Goal: Navigation & Orientation: Locate item on page

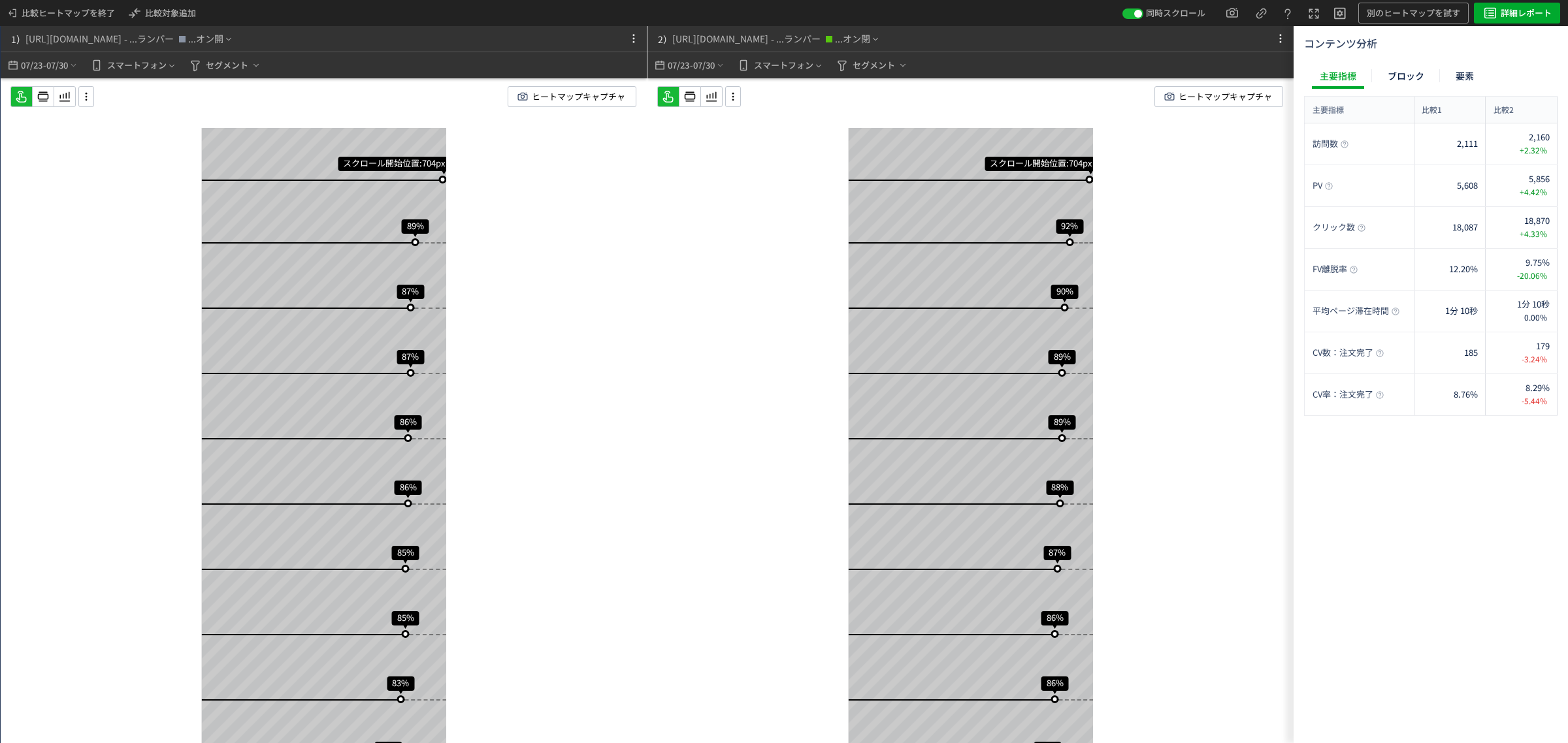
scroll to position [1310, 0]
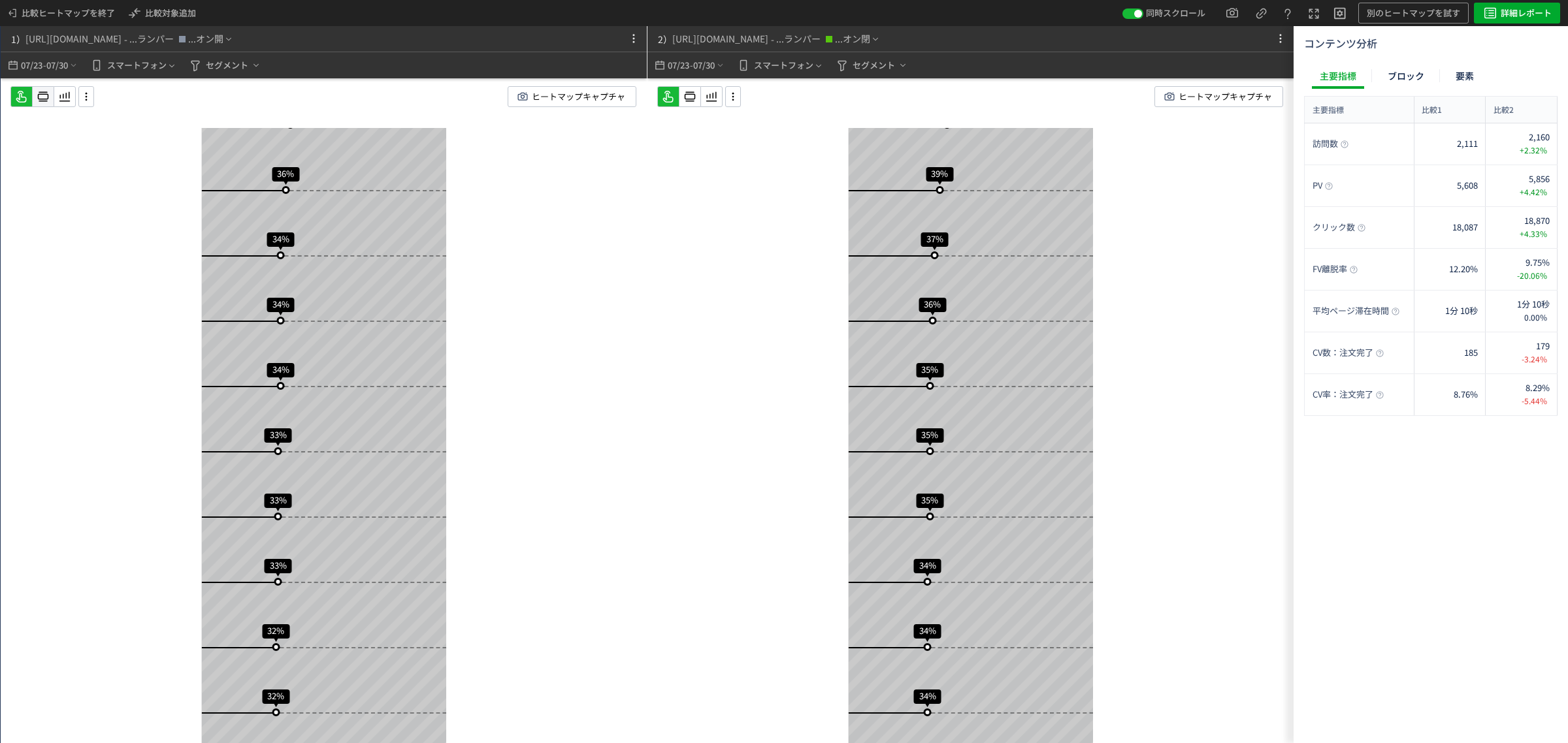
click at [48, 101] on icon at bounding box center [43, 96] width 16 height 16
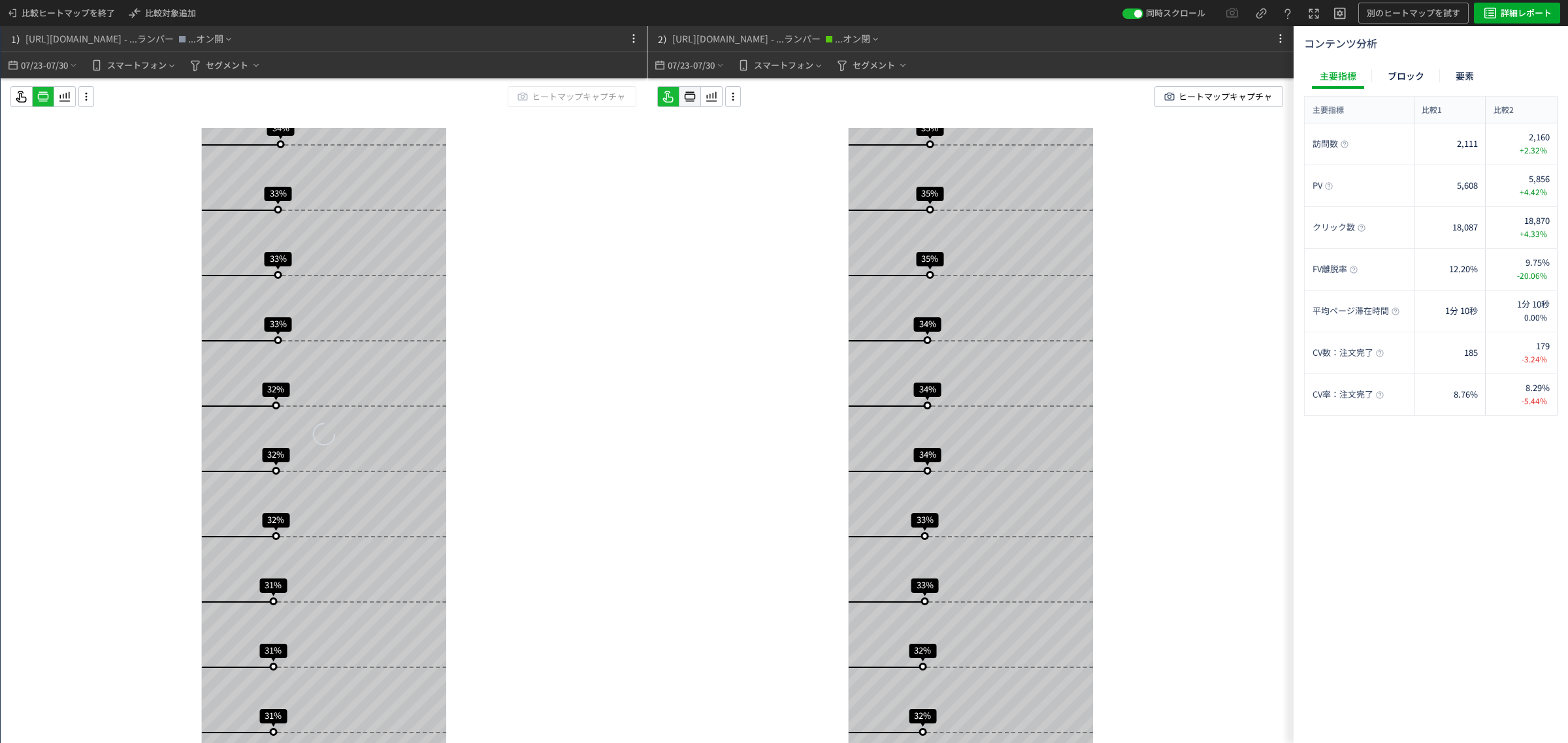
click at [687, 98] on use at bounding box center [691, 97] width 11 height 10
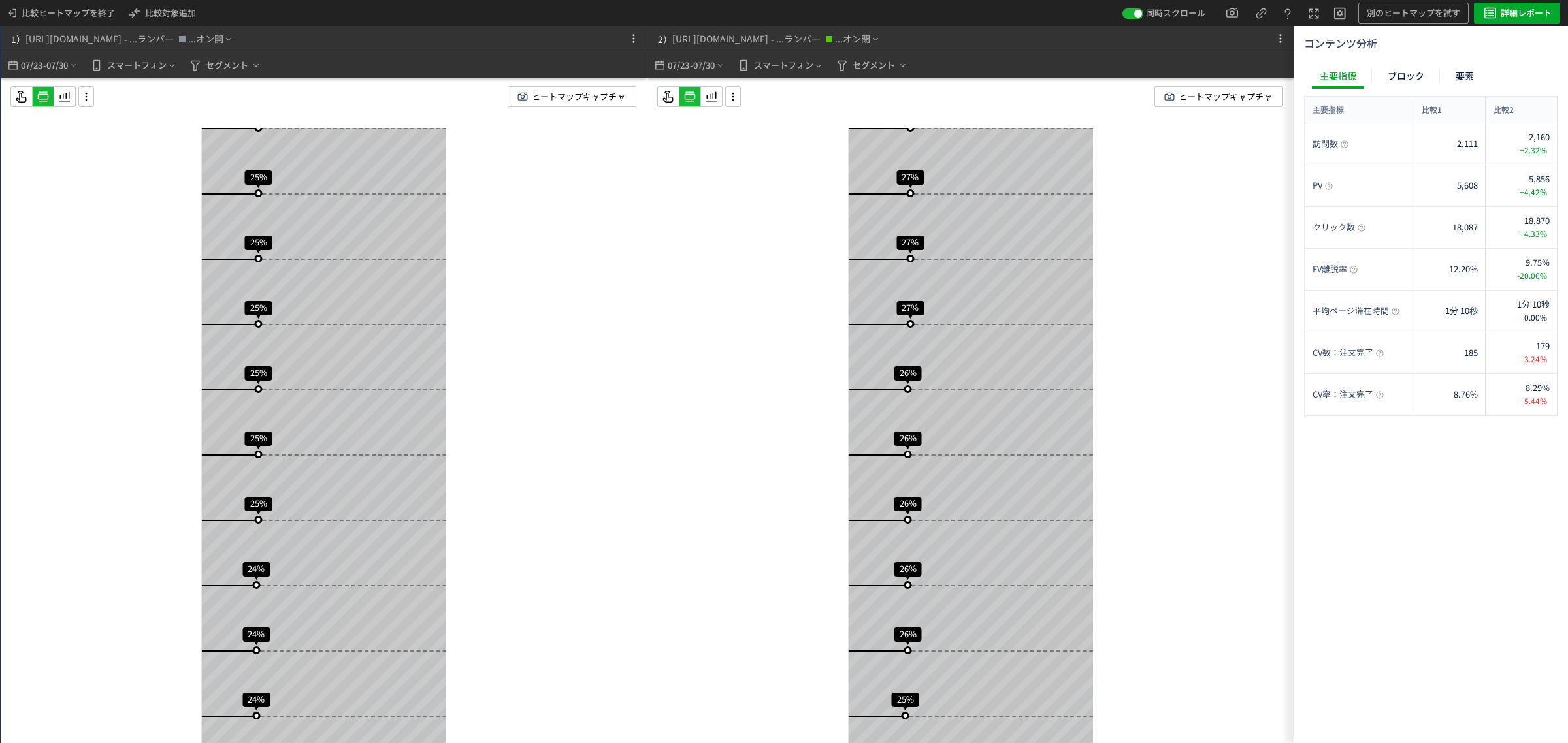
scroll to position [0, 0]
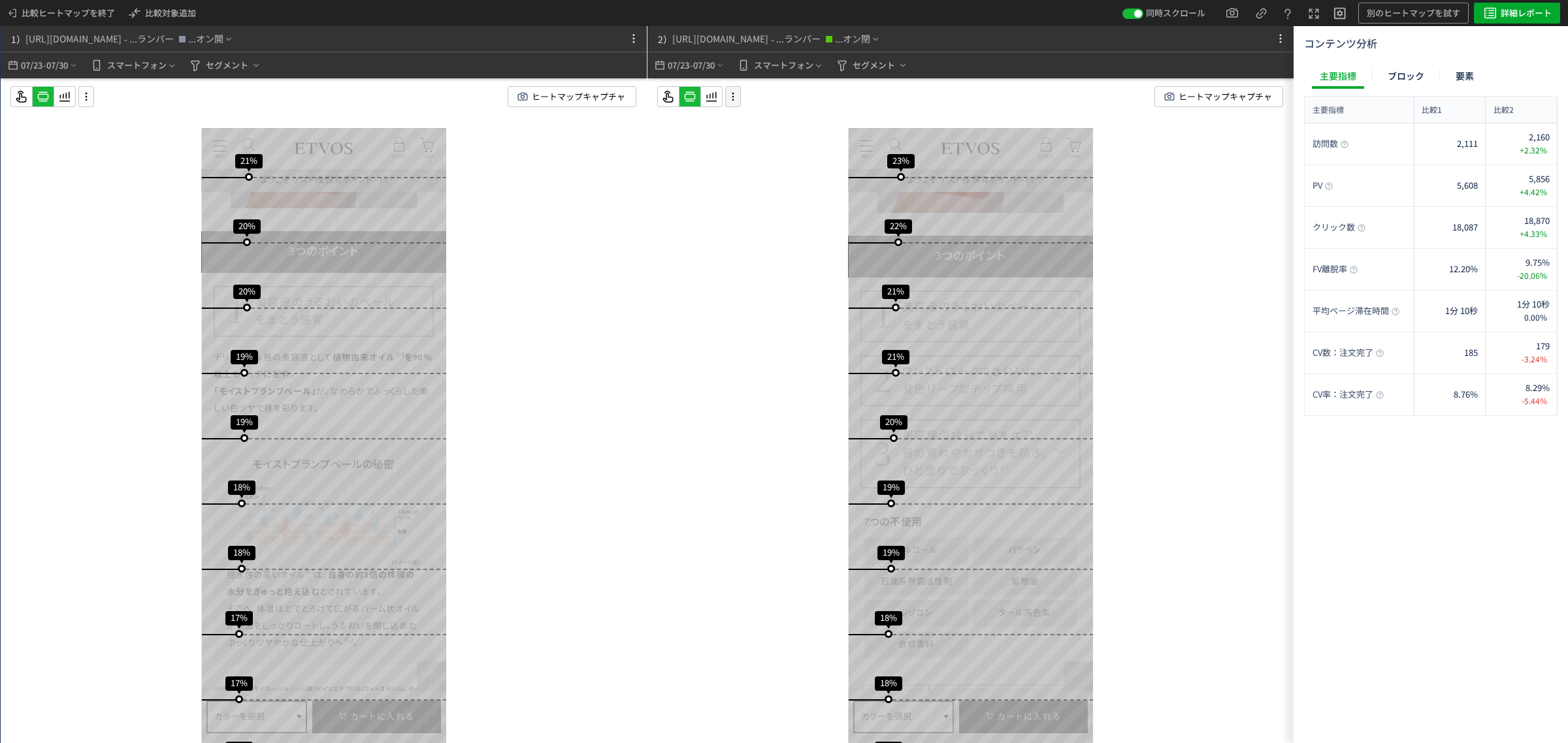
click at [730, 98] on icon at bounding box center [732, 97] width 16 height 15
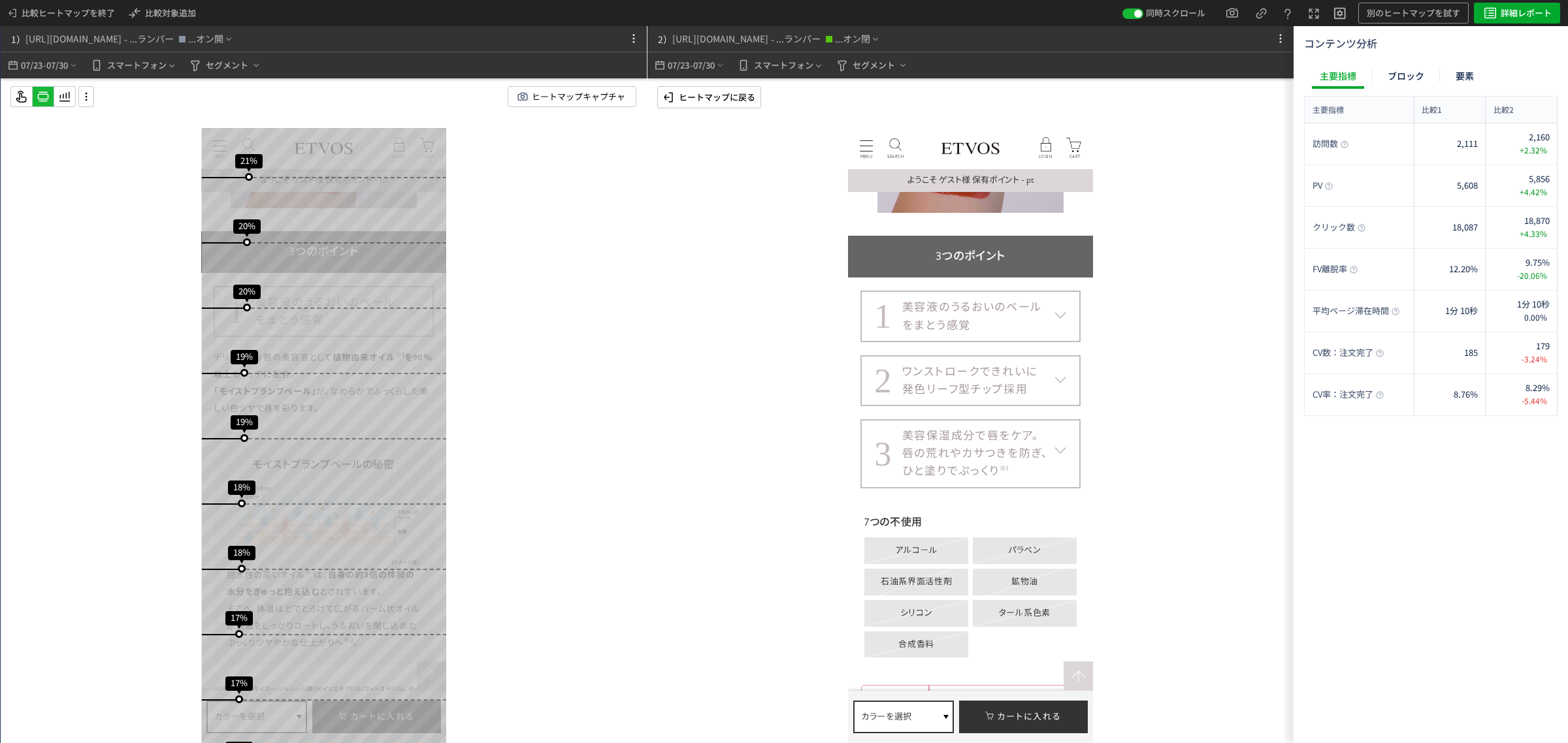
click at [1023, 313] on div "美容液のうるおいのベール をまとう感覚" at bounding box center [972, 316] width 139 height 35
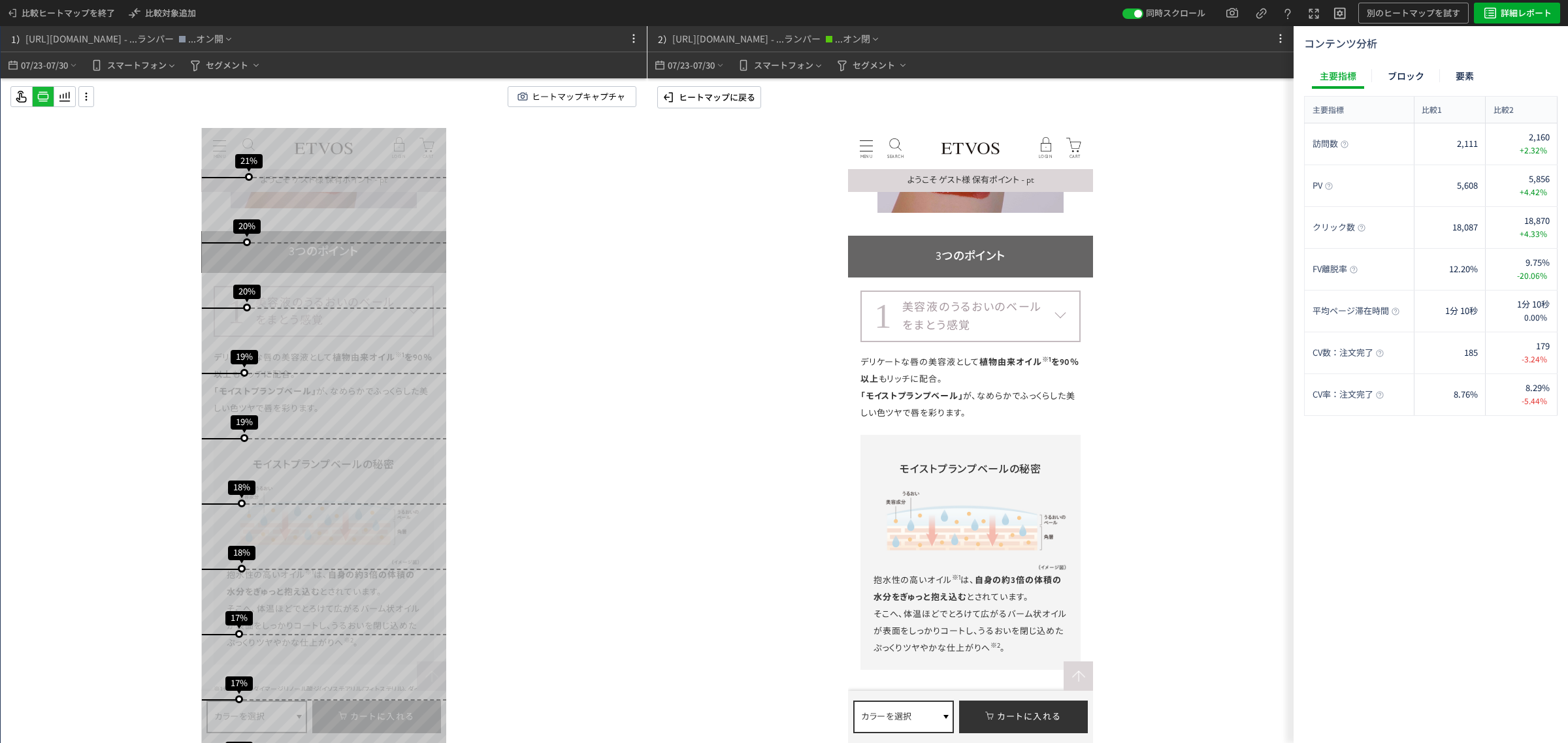
click at [733, 104] on p "ヒートマップに戻る" at bounding box center [717, 97] width 76 height 21
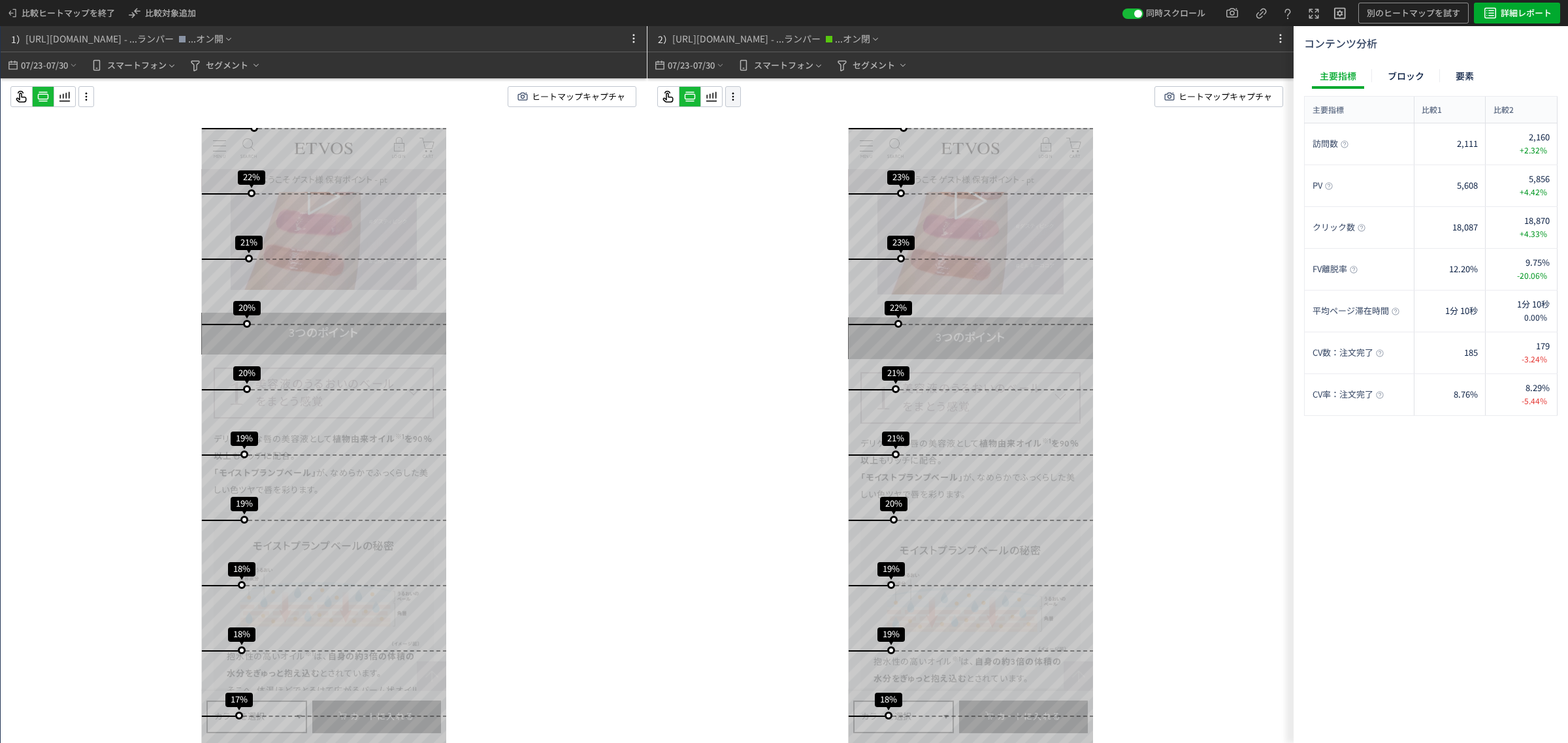
click at [731, 103] on icon at bounding box center [732, 97] width 16 height 15
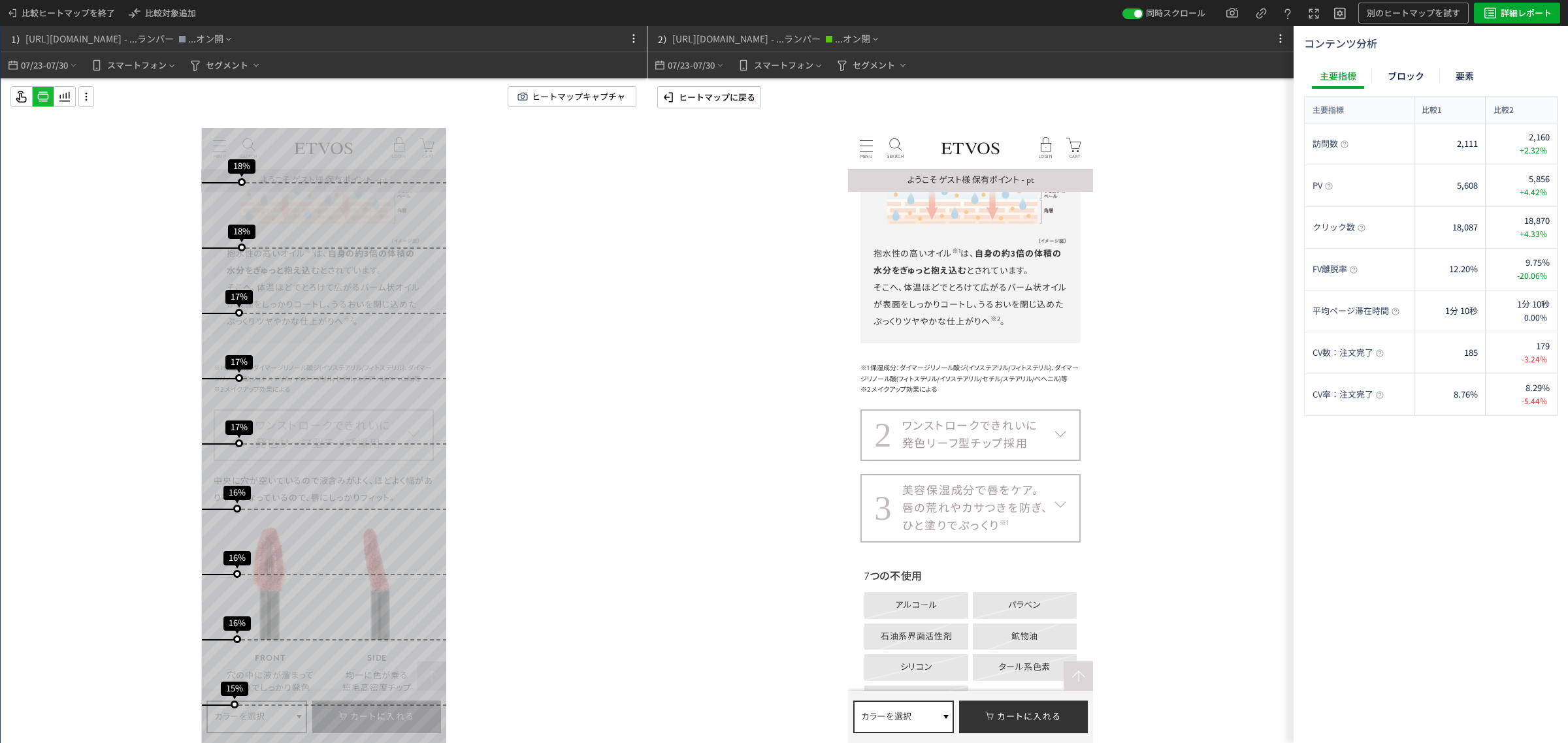
click at [1008, 435] on div "ワンストロークできれいに 発色リーフ型チップ採用" at bounding box center [969, 435] width 135 height 35
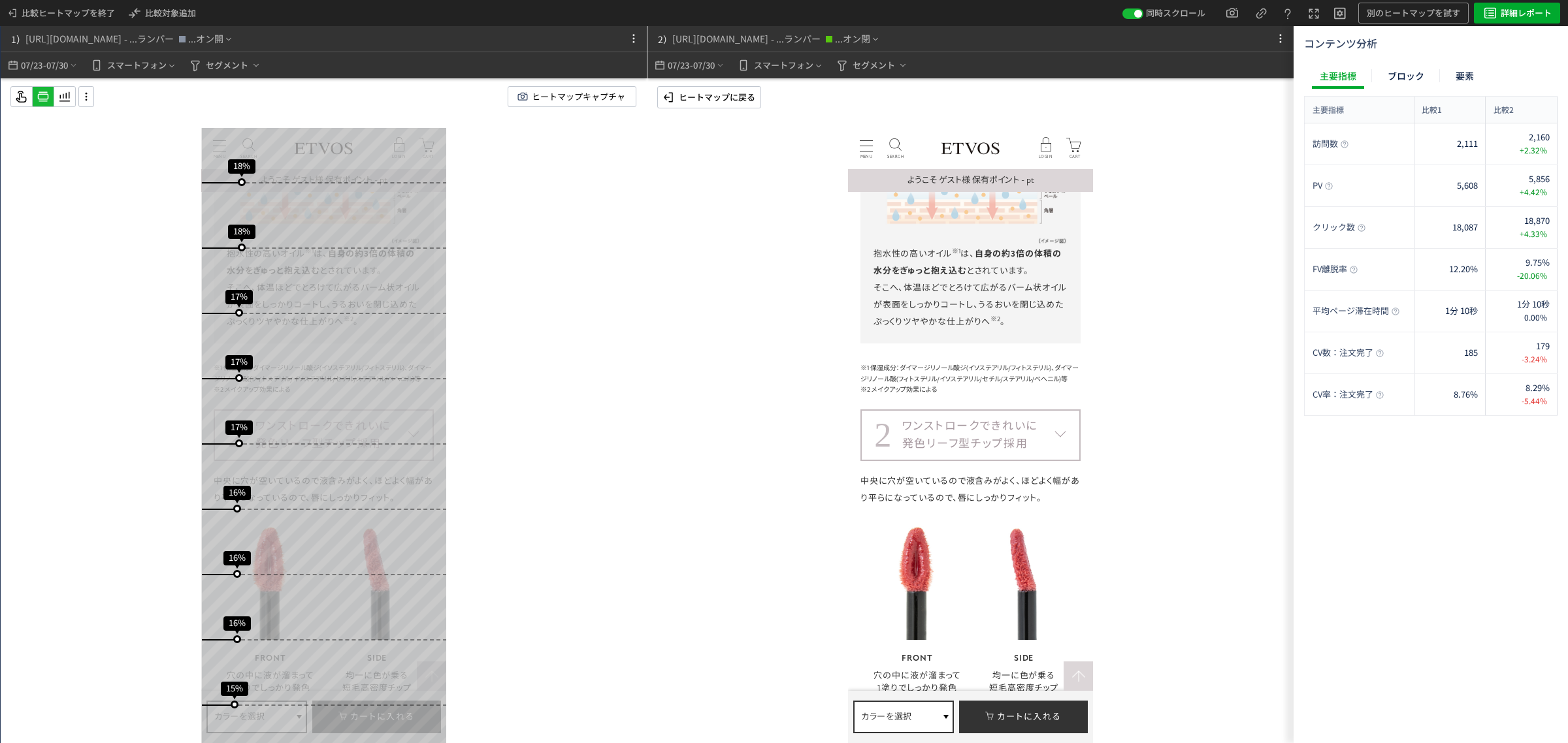
click at [730, 100] on p "ヒートマップに戻る" at bounding box center [717, 97] width 76 height 21
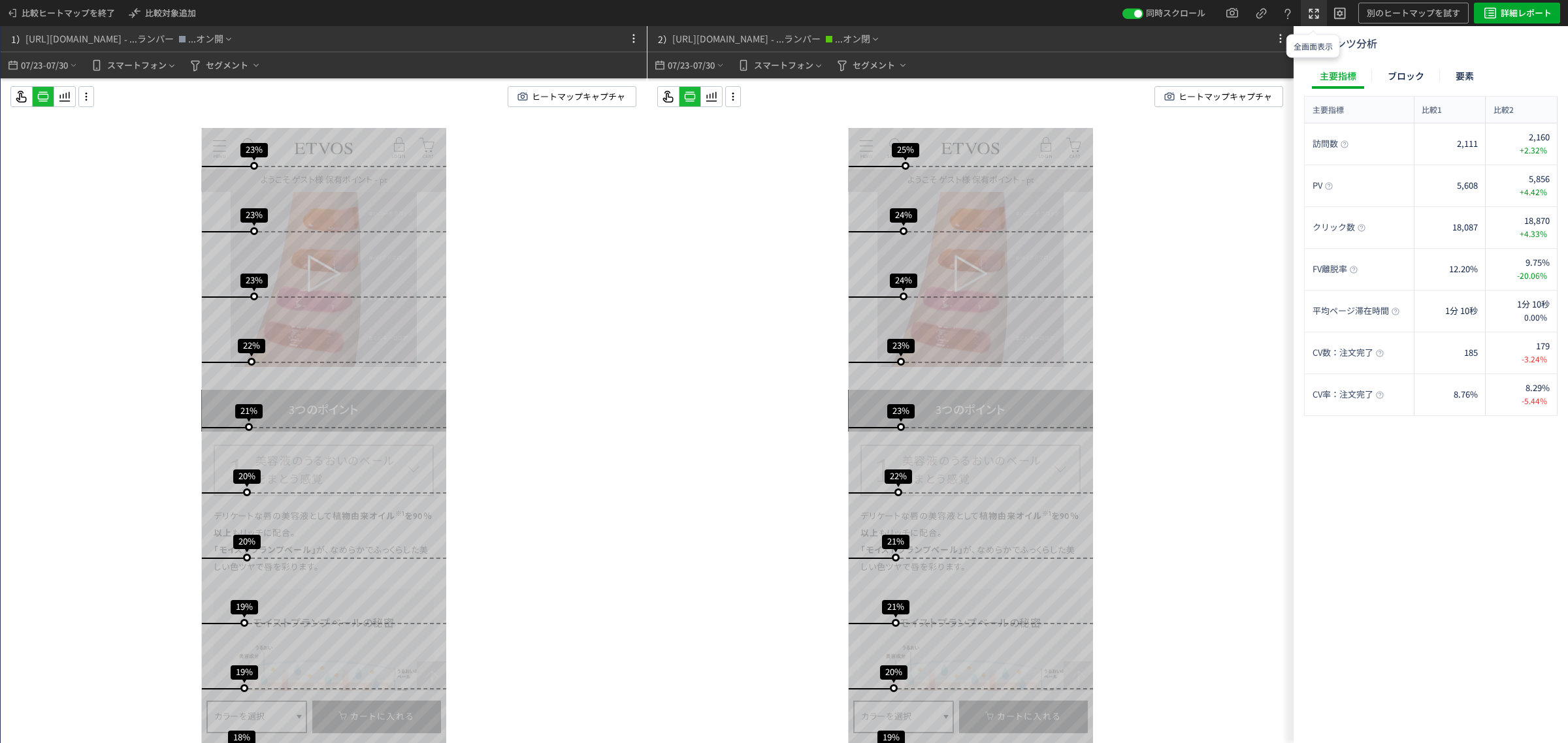
click at [1313, 8] on icon at bounding box center [1313, 13] width 16 height 16
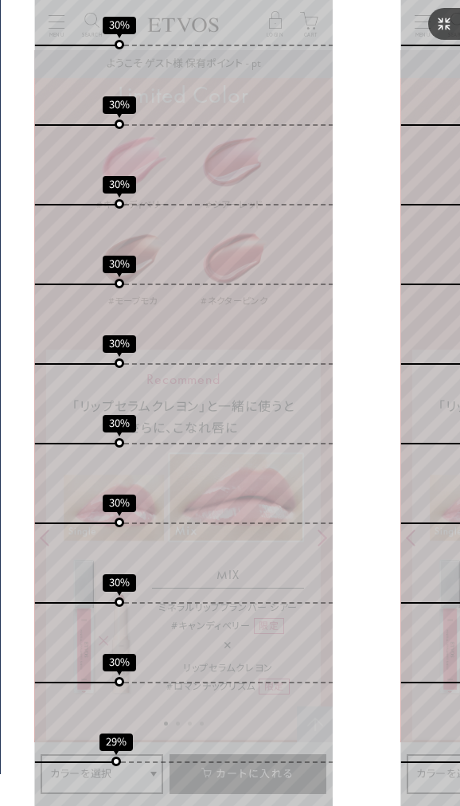
scroll to position [2664, 0]
